Goal: Task Accomplishment & Management: Manage account settings

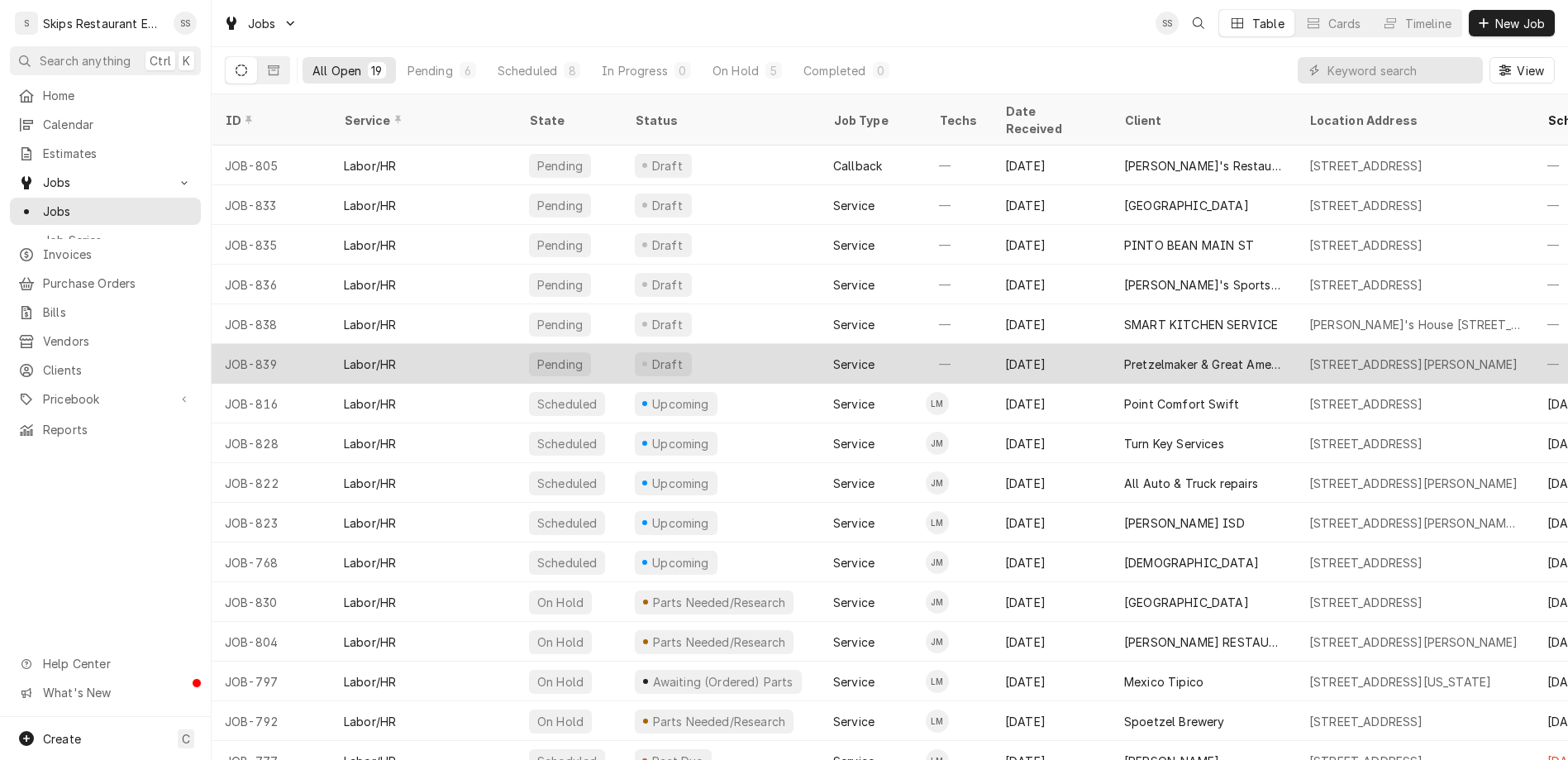
click at [1180, 356] on div "Pretzelmaker & Great American Cookies" at bounding box center [1203, 364] width 158 height 17
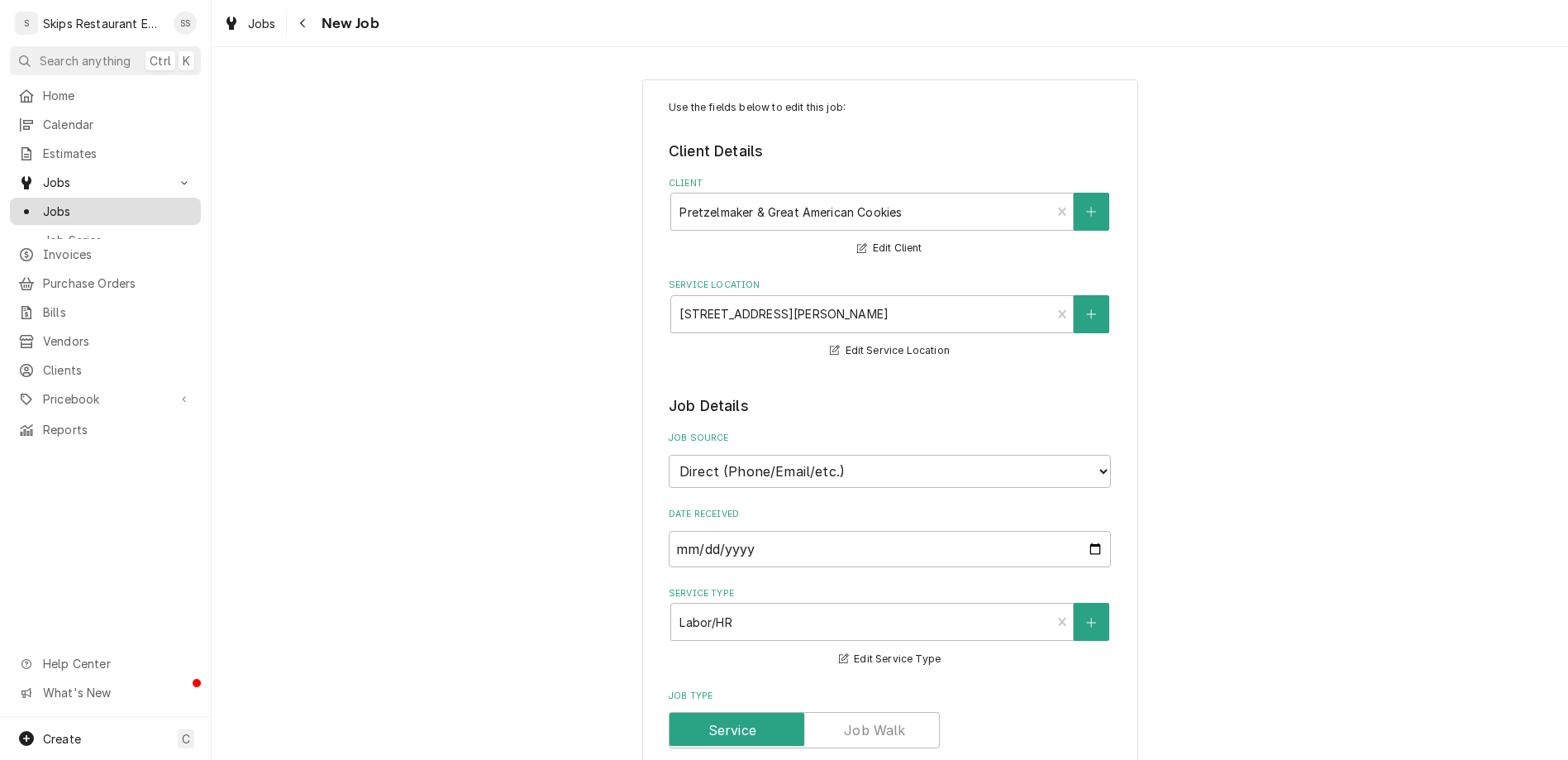
click at [43, 202] on span "Jobs" at bounding box center [118, 211] width 150 height 17
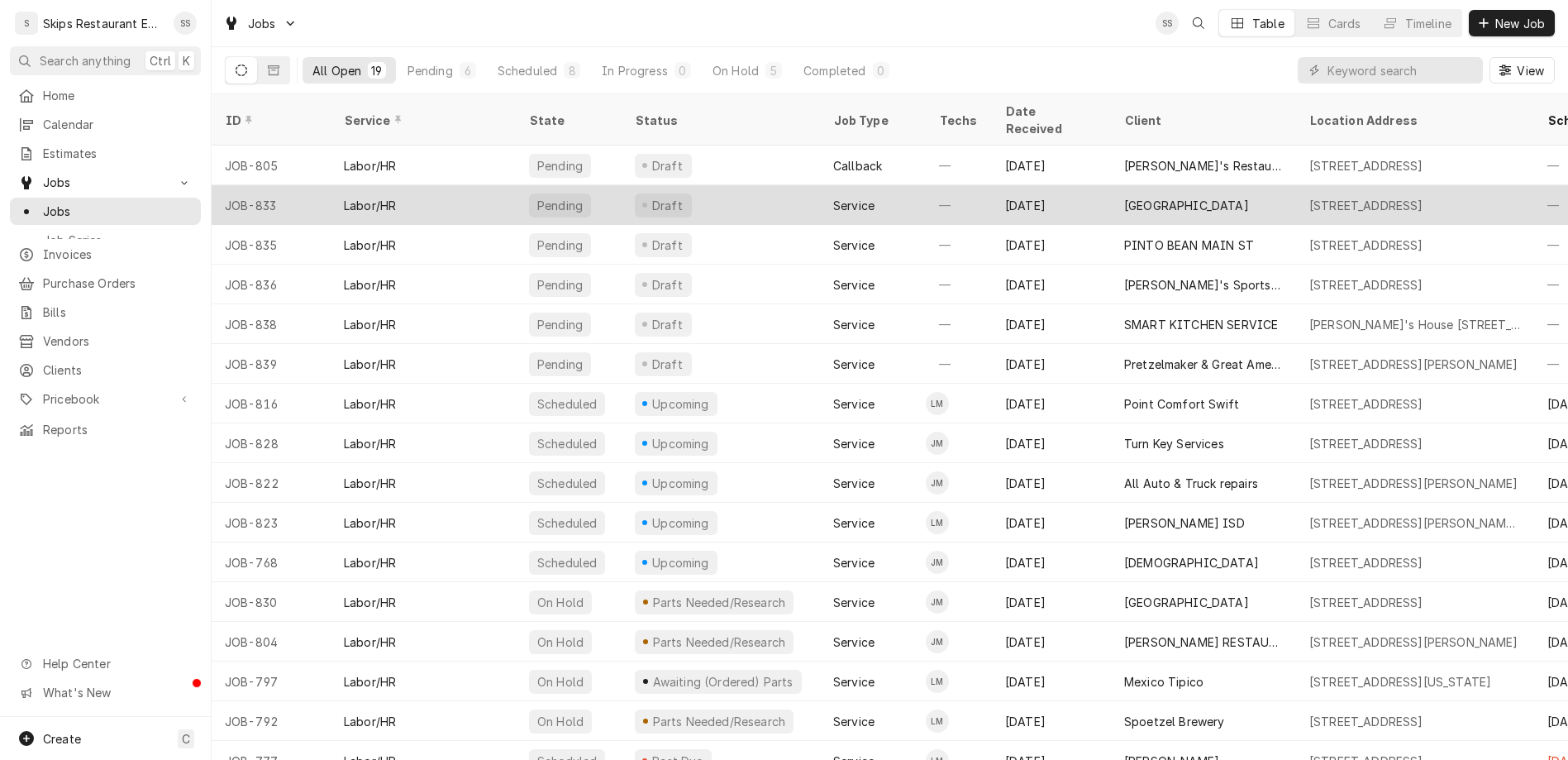
click at [1124, 196] on div "[GEOGRAPHIC_DATA]" at bounding box center [1187, 205] width 125 height 17
click at [1309, 196] on div "[STREET_ADDRESS]" at bounding box center [1366, 205] width 114 height 17
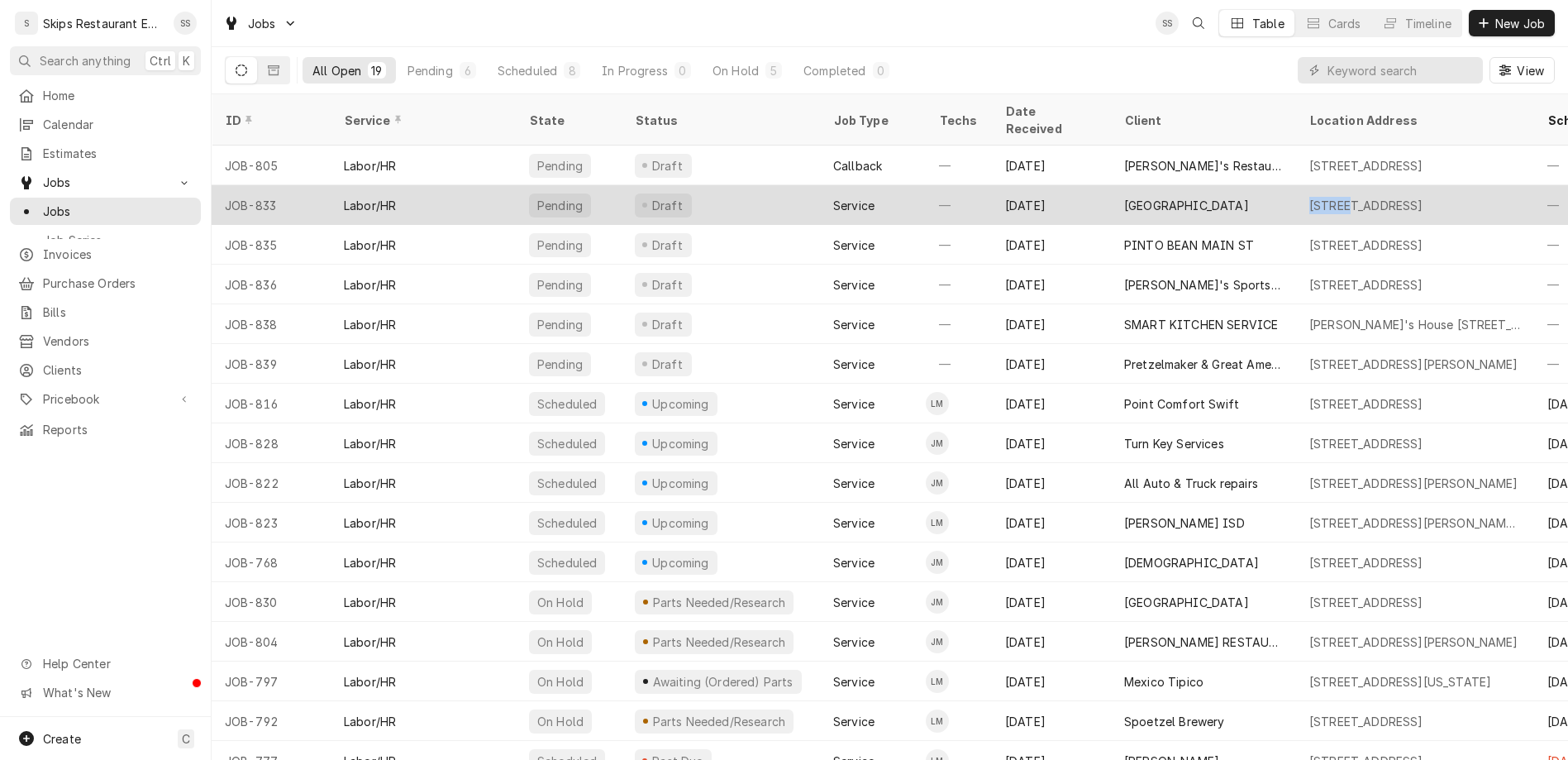
click at [1309, 196] on div "[STREET_ADDRESS]" at bounding box center [1366, 205] width 114 height 17
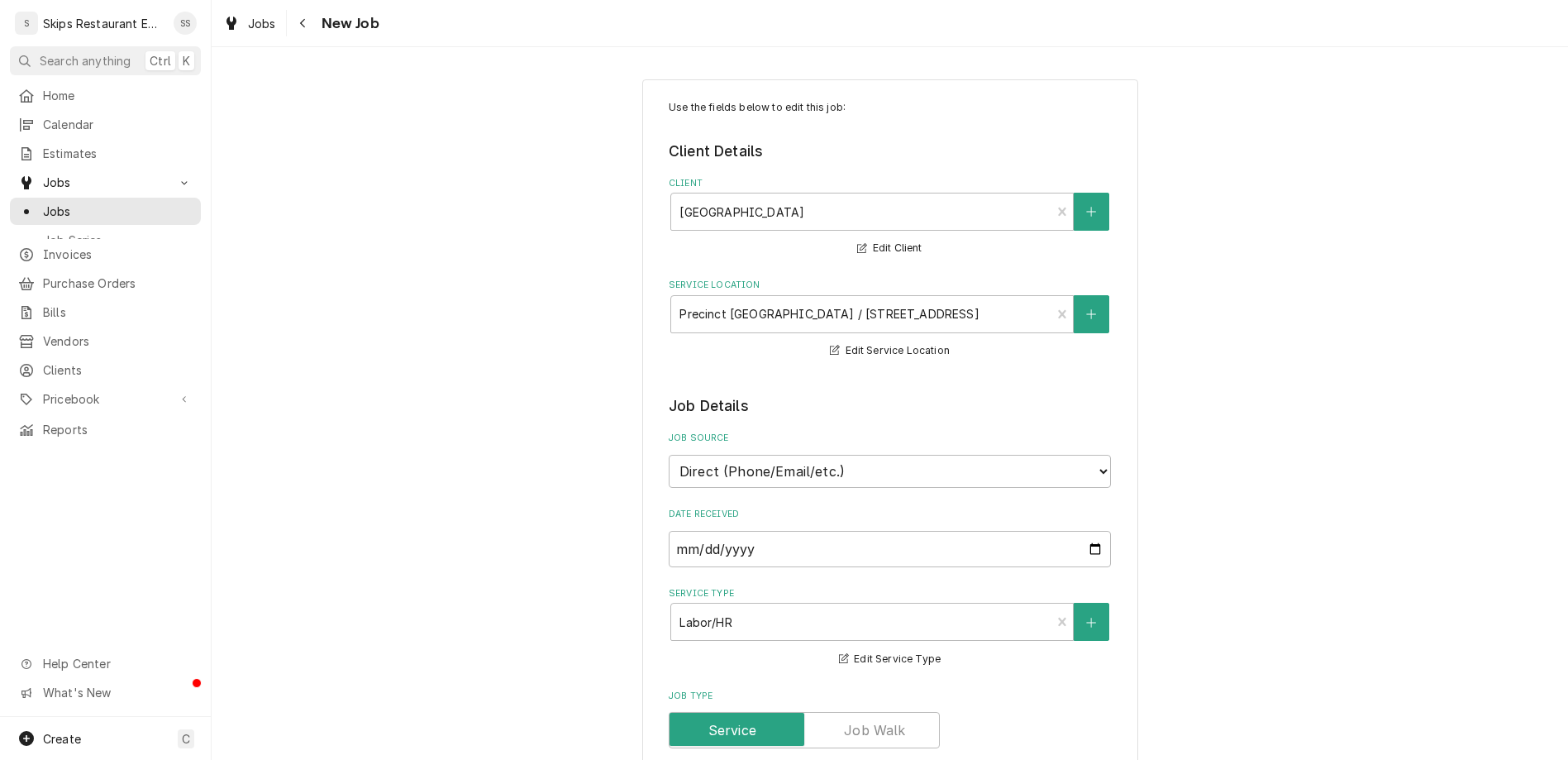
type textarea "x"
click at [47, 202] on span "Jobs" at bounding box center [118, 211] width 150 height 17
